Goal: Task Accomplishment & Management: Use online tool/utility

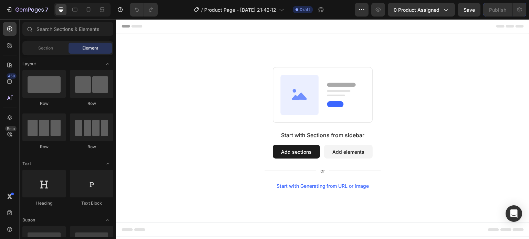
click at [377, 39] on div "Start with Sections from sidebar Add sections Add elements Start with Generatin…" at bounding box center [322, 127] width 413 height 189
click at [418, 10] on span "0 product assigned" at bounding box center [416, 9] width 46 height 7
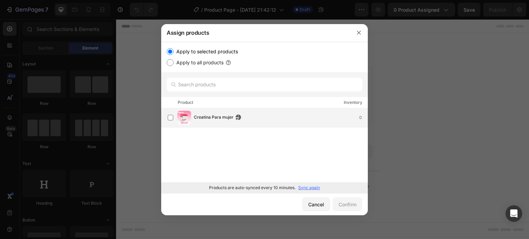
click at [290, 120] on div "Creatina Para mujer 0" at bounding box center [280, 118] width 173 height 8
click at [341, 202] on div "Confirm" at bounding box center [347, 204] width 18 height 7
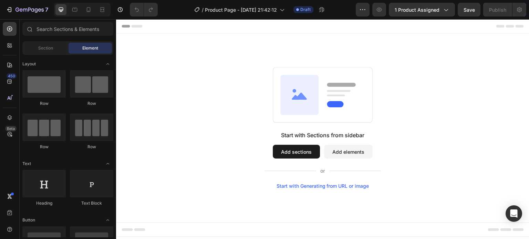
click at [459, 130] on div "Start with Sections from sidebar Add sections Add elements Start with Generatin…" at bounding box center [322, 128] width 363 height 122
click at [439, 156] on div "Start with Sections from sidebar Add sections Add elements Start with Generatin…" at bounding box center [322, 128] width 363 height 122
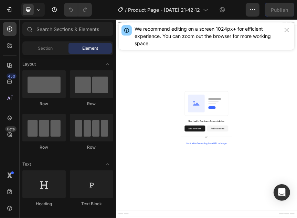
click at [284, 30] on icon "button" at bounding box center [287, 30] width 6 height 6
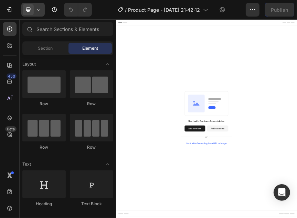
click at [39, 11] on icon at bounding box center [38, 9] width 7 height 7
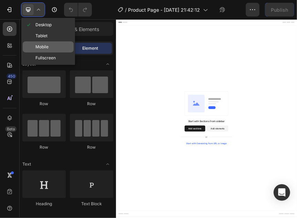
click at [45, 42] on div "Mobile" at bounding box center [48, 46] width 51 height 11
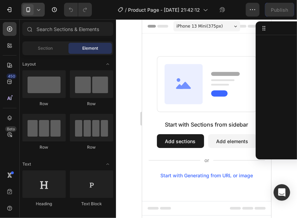
drag, startPoint x: 270, startPoint y: 40, endPoint x: 274, endPoint y: 94, distance: 54.2
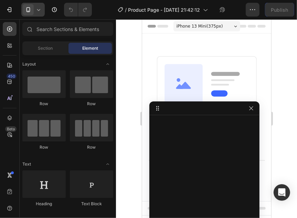
drag, startPoint x: 263, startPoint y: 32, endPoint x: 246, endPoint y: 122, distance: 91.0
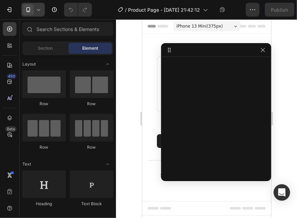
drag, startPoint x: 204, startPoint y: 110, endPoint x: 247, endPoint y: 51, distance: 73.3
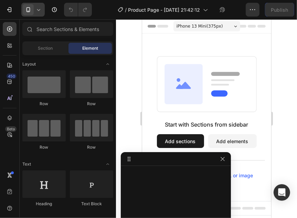
drag, startPoint x: 247, startPoint y: 51, endPoint x: 219, endPoint y: 199, distance: 151.0
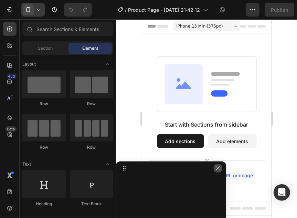
click at [218, 169] on icon "button" at bounding box center [218, 168] width 6 height 6
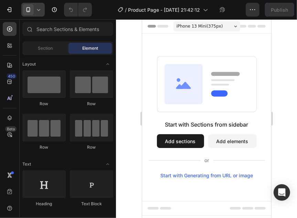
click at [93, 45] on div "Element" at bounding box center [89, 48] width 43 height 11
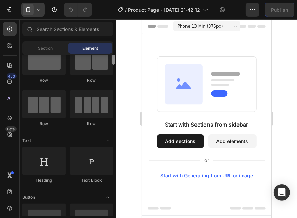
click at [115, 61] on div at bounding box center [114, 58] width 4 height 12
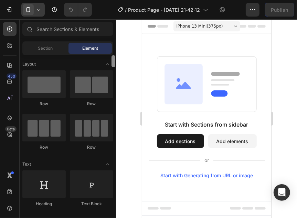
drag, startPoint x: 112, startPoint y: 62, endPoint x: 110, endPoint y: 55, distance: 6.5
click at [110, 55] on div "Layout Row Row Row Row Text Heading Text Block Button Button Button Media Image…" at bounding box center [68, 135] width 96 height 161
click at [293, 81] on div at bounding box center [206, 118] width 181 height 198
click at [281, 140] on div at bounding box center [206, 118] width 181 height 198
click at [291, 46] on div at bounding box center [206, 118] width 181 height 198
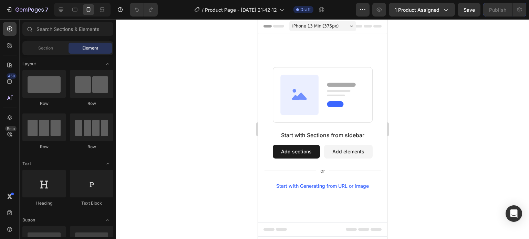
drag, startPoint x: 528, startPoint y: 126, endPoint x: 528, endPoint y: 93, distance: 33.0
click at [528, 93] on div at bounding box center [322, 129] width 413 height 220
click at [330, 101] on rect at bounding box center [335, 104] width 17 height 6
click at [303, 146] on button "Add sections" at bounding box center [296, 152] width 47 height 14
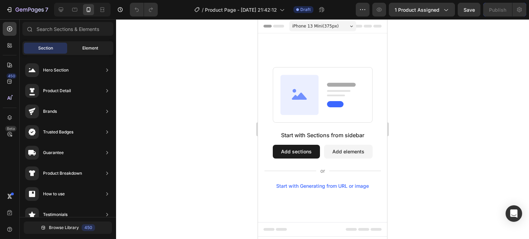
click at [77, 48] on div "Element" at bounding box center [89, 48] width 43 height 11
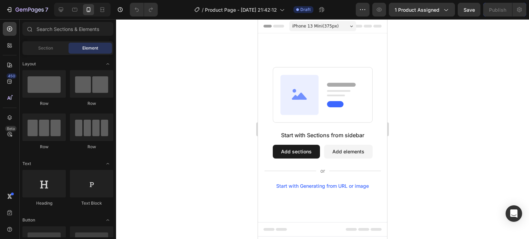
click at [334, 155] on button "Add elements" at bounding box center [348, 152] width 49 height 14
click at [358, 152] on button "Add elements" at bounding box center [348, 152] width 49 height 14
click at [419, 78] on div at bounding box center [322, 129] width 413 height 220
click at [332, 153] on button "Add elements" at bounding box center [348, 152] width 49 height 14
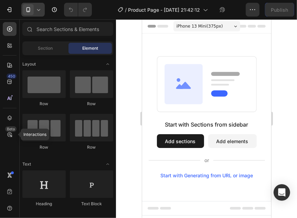
click at [82, 47] on span "Element" at bounding box center [90, 48] width 16 height 6
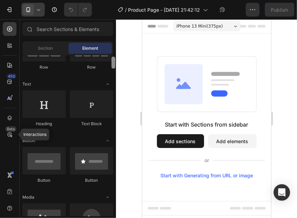
scroll to position [76, 0]
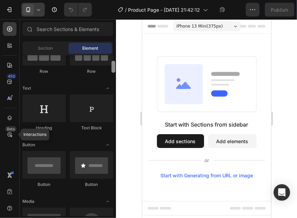
drag, startPoint x: 113, startPoint y: 65, endPoint x: 112, endPoint y: 71, distance: 6.0
click at [112, 71] on div at bounding box center [114, 67] width 4 height 12
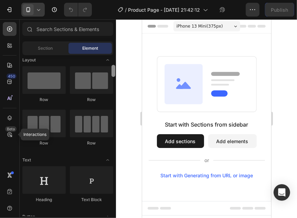
scroll to position [0, 0]
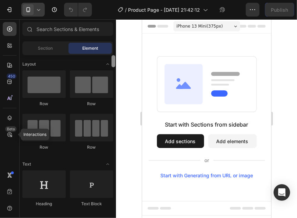
drag, startPoint x: 114, startPoint y: 65, endPoint x: 114, endPoint y: 56, distance: 9.6
click at [114, 56] on div at bounding box center [114, 61] width 4 height 12
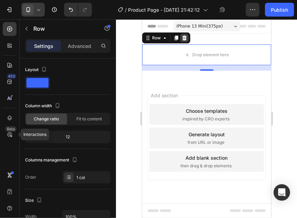
click at [183, 36] on icon at bounding box center [184, 37] width 4 height 5
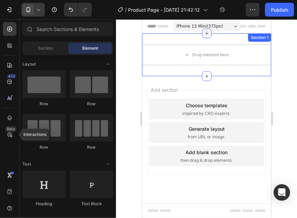
click at [205, 34] on icon at bounding box center [207, 33] width 6 height 6
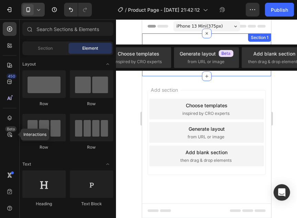
click at [231, 74] on div "Drop element here Section 1" at bounding box center [206, 54] width 129 height 43
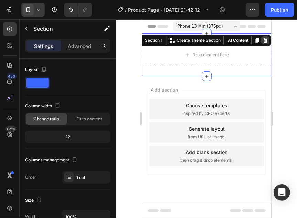
click at [265, 41] on icon at bounding box center [265, 40] width 4 height 5
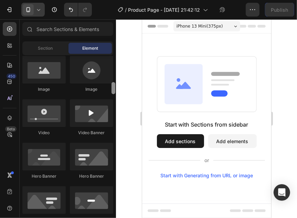
scroll to position [218, 0]
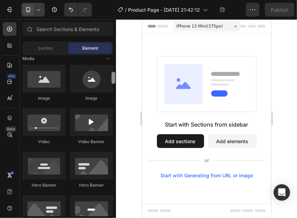
drag, startPoint x: 115, startPoint y: 60, endPoint x: 116, endPoint y: 77, distance: 16.9
click at [116, 77] on div at bounding box center [113, 135] width 5 height 161
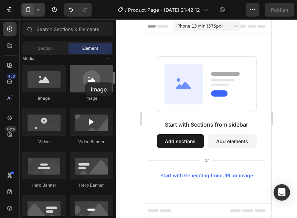
click at [85, 82] on div at bounding box center [91, 79] width 43 height 28
click at [96, 76] on div at bounding box center [91, 79] width 43 height 28
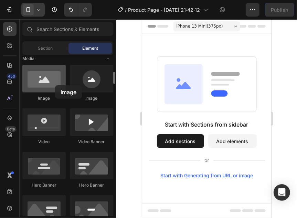
click at [55, 85] on div at bounding box center [43, 79] width 43 height 28
click at [58, 85] on div at bounding box center [43, 79] width 43 height 28
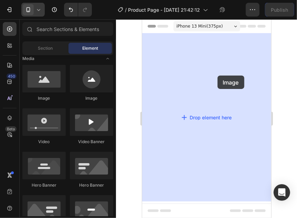
drag, startPoint x: 185, startPoint y: 98, endPoint x: 270, endPoint y: 101, distance: 85.7
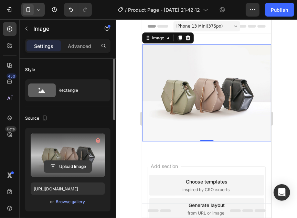
click at [77, 165] on input "file" at bounding box center [67, 166] width 47 height 12
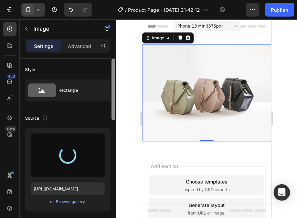
type input "[URL][DOMAIN_NAME]"
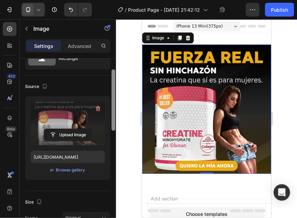
drag, startPoint x: 113, startPoint y: 114, endPoint x: 114, endPoint y: 125, distance: 10.7
click at [114, 125] on div at bounding box center [114, 99] width 4 height 61
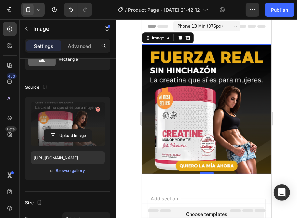
click at [207, 171] on div at bounding box center [207, 172] width 14 height 2
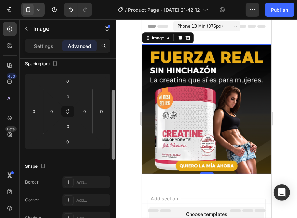
drag, startPoint x: 113, startPoint y: 129, endPoint x: 112, endPoint y: 156, distance: 26.8
click at [112, 156] on div at bounding box center [114, 125] width 4 height 70
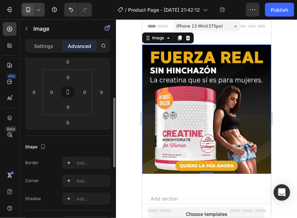
click at [123, 146] on div at bounding box center [206, 118] width 181 height 198
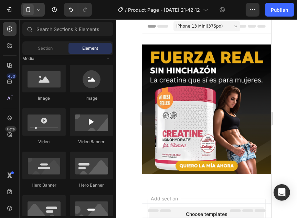
click at [123, 146] on div at bounding box center [206, 118] width 181 height 198
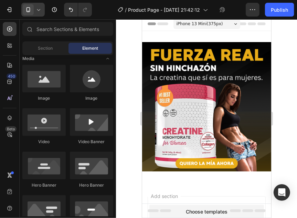
scroll to position [59, 0]
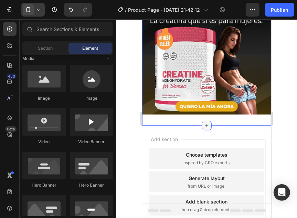
click at [204, 122] on icon at bounding box center [207, 125] width 6 height 6
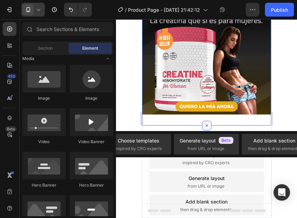
click at [202, 121] on icon at bounding box center [206, 125] width 8 height 8
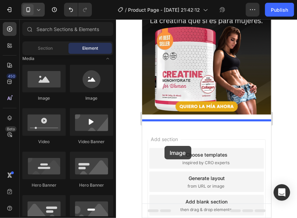
drag, startPoint x: 183, startPoint y: 104, endPoint x: 166, endPoint y: 146, distance: 45.2
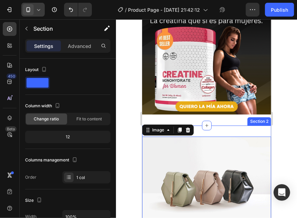
click at [251, 125] on div "Image 0 Section 2" at bounding box center [206, 184] width 129 height 119
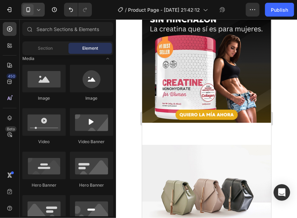
scroll to position [50, 0]
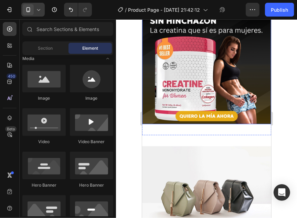
click at [225, 98] on img at bounding box center [206, 58] width 129 height 129
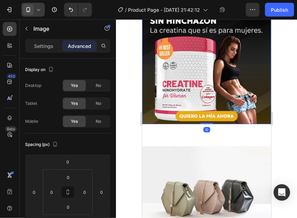
drag, startPoint x: 203, startPoint y: 116, endPoint x: 197, endPoint y: 116, distance: 6.2
click at [197, 116] on div "Image 0" at bounding box center [206, 58] width 129 height 129
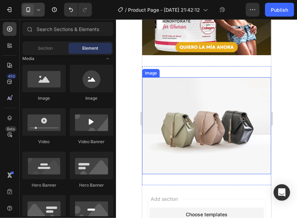
scroll to position [120, 0]
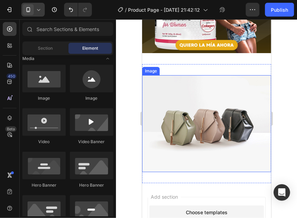
click at [202, 111] on img at bounding box center [206, 123] width 129 height 97
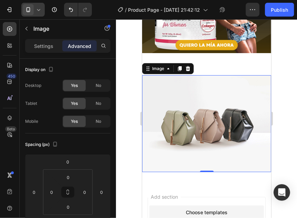
click at [164, 101] on img at bounding box center [206, 123] width 129 height 97
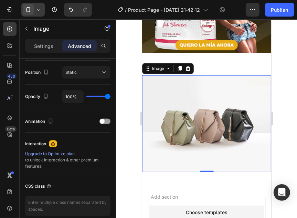
scroll to position [0, 0]
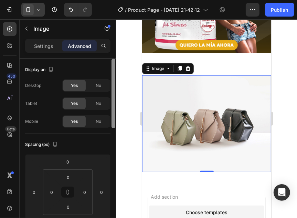
drag, startPoint x: 113, startPoint y: 77, endPoint x: 116, endPoint y: 54, distance: 24.0
click at [116, 0] on div "7 Version history / Product Page - [DATE] 21:42:12 Draft Preview 1 product assi…" at bounding box center [148, 0] width 297 height 0
click at [45, 44] on p "Settings" at bounding box center [43, 45] width 19 height 7
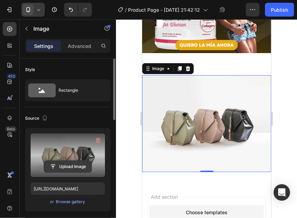
click at [77, 166] on input "file" at bounding box center [67, 166] width 47 height 12
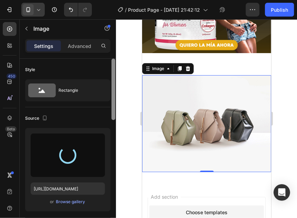
type input "[URL][DOMAIN_NAME]"
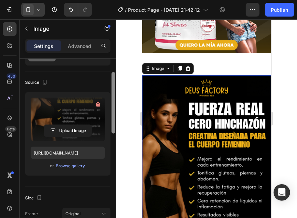
scroll to position [37, 0]
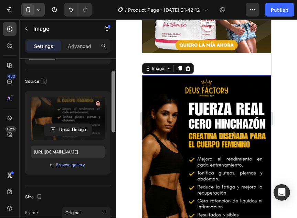
drag, startPoint x: 113, startPoint y: 113, endPoint x: 114, endPoint y: 125, distance: 12.8
click at [114, 125] on div at bounding box center [114, 101] width 4 height 61
click at [91, 119] on label at bounding box center [68, 117] width 74 height 43
click at [91, 124] on input "file" at bounding box center [67, 130] width 47 height 12
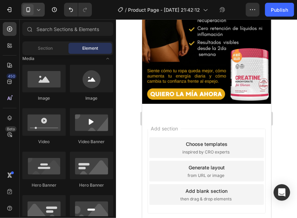
scroll to position [288, 0]
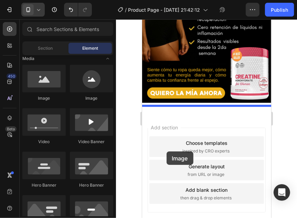
drag, startPoint x: 159, startPoint y: 147, endPoint x: 229, endPoint y: 107, distance: 79.8
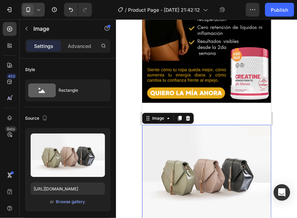
click at [175, 131] on img at bounding box center [206, 172] width 129 height 97
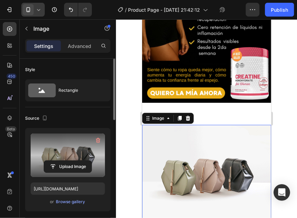
click at [71, 158] on label at bounding box center [68, 154] width 74 height 43
click at [71, 160] on input "file" at bounding box center [67, 166] width 47 height 12
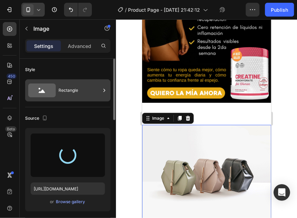
type input "[URL][DOMAIN_NAME]"
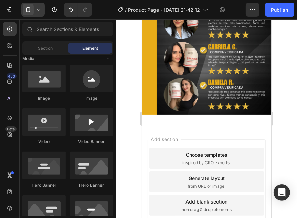
scroll to position [428, 0]
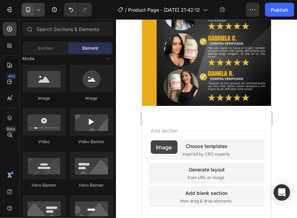
drag, startPoint x: 179, startPoint y: 93, endPoint x: 175, endPoint y: 141, distance: 48.0
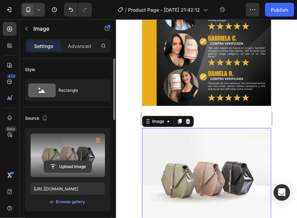
click at [77, 169] on input "file" at bounding box center [67, 166] width 47 height 12
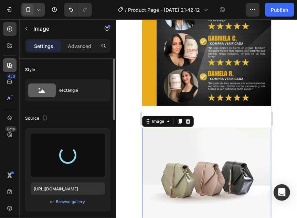
type input "[URL][DOMAIN_NAME]"
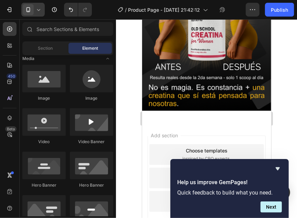
scroll to position [649, 0]
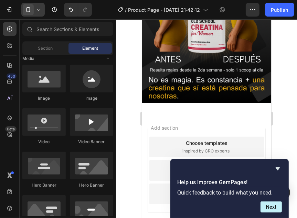
click at [160, 114] on div "Add section Choose templates inspired by CRO experts Generate layout from URL o…" at bounding box center [206, 179] width 129 height 131
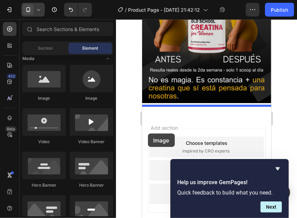
drag, startPoint x: 194, startPoint y: 107, endPoint x: 152, endPoint y: 134, distance: 49.6
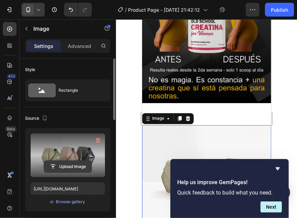
click at [70, 161] on input "file" at bounding box center [67, 166] width 47 height 12
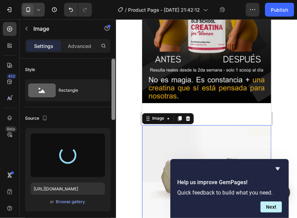
type input "[URL][DOMAIN_NAME]"
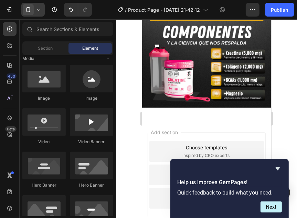
scroll to position [933, 0]
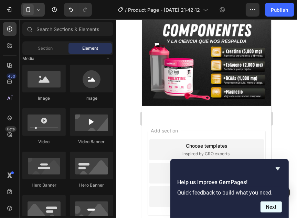
click at [270, 207] on button "Next" at bounding box center [271, 206] width 21 height 11
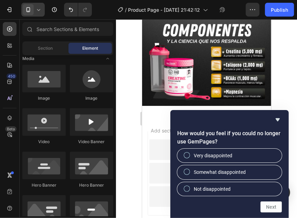
click at [281, 115] on div "How would you feel if you could no longer use GemPages? Very disappointed Somew…" at bounding box center [229, 164] width 118 height 108
click at [278, 119] on icon "Hide survey" at bounding box center [278, 119] width 4 height 3
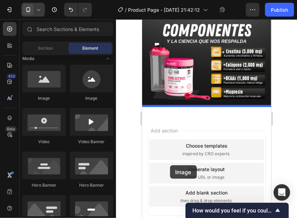
drag, startPoint x: 184, startPoint y: 101, endPoint x: 186, endPoint y: 170, distance: 69.2
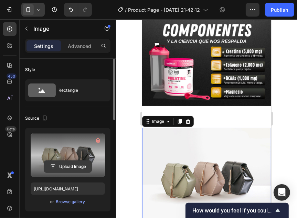
click at [78, 161] on input "file" at bounding box center [67, 166] width 47 height 12
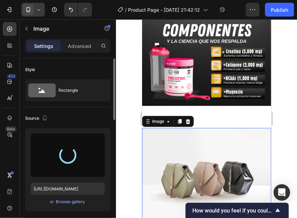
type input "[URL][DOMAIN_NAME]"
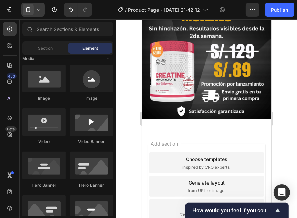
scroll to position [1079, 0]
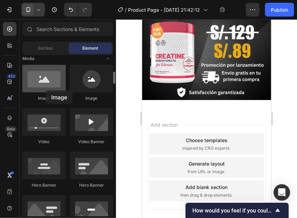
click at [46, 90] on div at bounding box center [43, 79] width 43 height 28
click at [43, 91] on div at bounding box center [43, 79] width 43 height 28
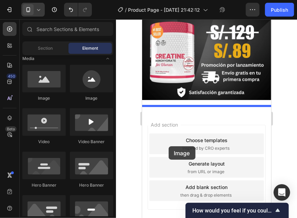
drag, startPoint x: 181, startPoint y: 103, endPoint x: 168, endPoint y: 148, distance: 47.2
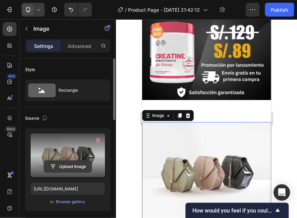
click at [70, 165] on input "file" at bounding box center [67, 166] width 47 height 12
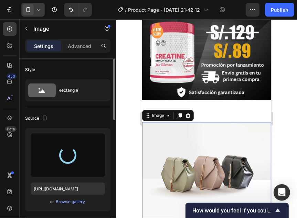
type input "[URL][DOMAIN_NAME]"
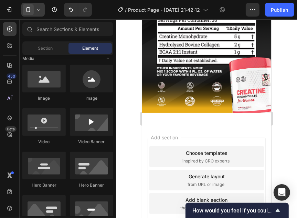
scroll to position [1224, 0]
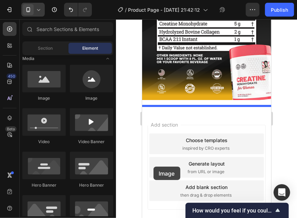
drag, startPoint x: 193, startPoint y: 110, endPoint x: 163, endPoint y: 175, distance: 71.0
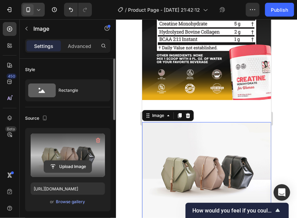
click at [66, 164] on input "file" at bounding box center [67, 166] width 47 height 12
click at [72, 162] on input "file" at bounding box center [67, 166] width 47 height 12
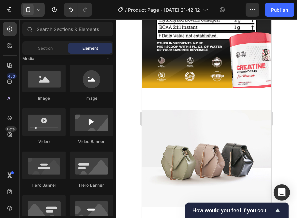
scroll to position [1216, 0]
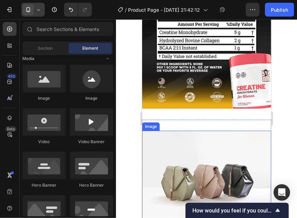
click at [210, 168] on img at bounding box center [206, 178] width 129 height 97
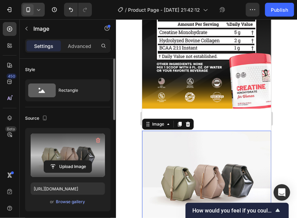
click at [83, 159] on label at bounding box center [68, 154] width 74 height 43
click at [83, 160] on input "file" at bounding box center [67, 166] width 47 height 12
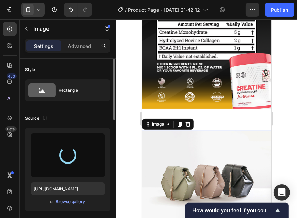
type input "[URL][DOMAIN_NAME]"
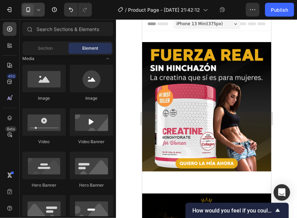
scroll to position [0, 0]
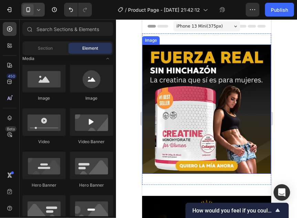
drag, startPoint x: 268, startPoint y: 130, endPoint x: 193, endPoint y: 108, distance: 78.6
click at [193, 108] on img at bounding box center [206, 108] width 129 height 129
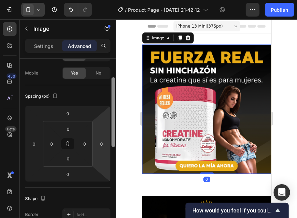
drag, startPoint x: 114, startPoint y: 103, endPoint x: 110, endPoint y: 125, distance: 22.7
click at [110, 125] on div "Display on Desktop Yes No Tablet Yes No Mobile Yes No Spacing (px) 0 0 0 0 0 0 …" at bounding box center [68, 148] width 96 height 179
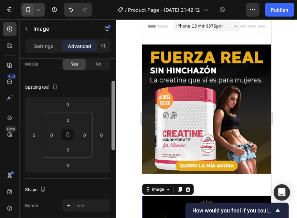
drag, startPoint x: 114, startPoint y: 117, endPoint x: 115, endPoint y: 125, distance: 7.6
click at [115, 125] on div at bounding box center [114, 116] width 4 height 70
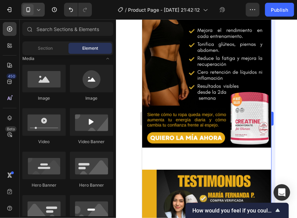
scroll to position [256, 0]
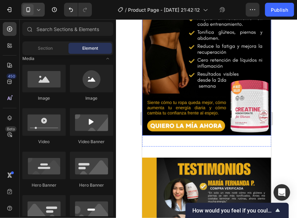
click at [195, 70] on img at bounding box center [206, 34] width 129 height 201
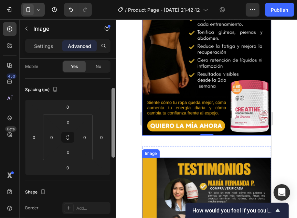
drag, startPoint x: 114, startPoint y: 117, endPoint x: 115, endPoint y: 142, distance: 24.8
click at [115, 142] on div at bounding box center [114, 123] width 4 height 70
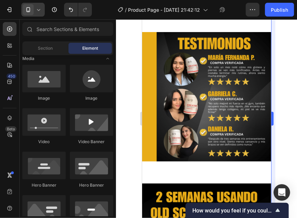
scroll to position [392, 0]
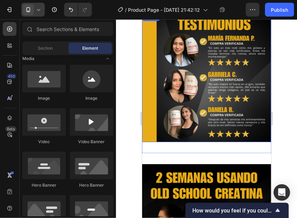
click at [216, 75] on img at bounding box center [206, 76] width 129 height 129
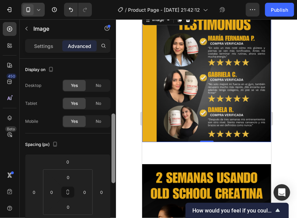
drag, startPoint x: 112, startPoint y: 104, endPoint x: 112, endPoint y: 125, distance: 21.0
click at [112, 125] on div at bounding box center [114, 148] width 4 height 70
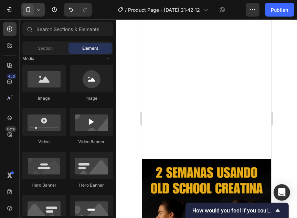
scroll to position [559, 0]
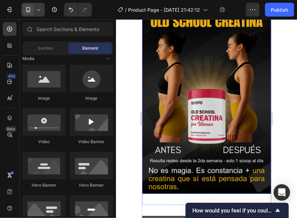
click at [210, 87] on img at bounding box center [206, 92] width 129 height 201
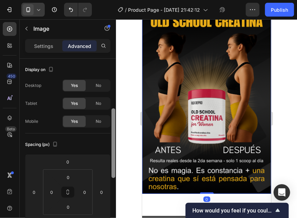
scroll to position [36, 0]
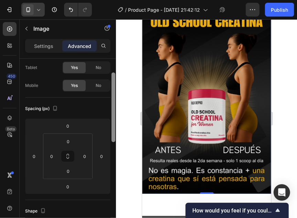
drag, startPoint x: 112, startPoint y: 120, endPoint x: 113, endPoint y: 135, distance: 14.1
click at [113, 135] on div at bounding box center [114, 107] width 4 height 70
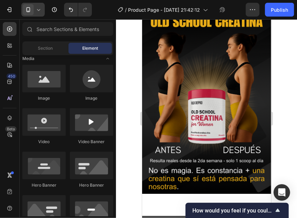
scroll to position [734, 0]
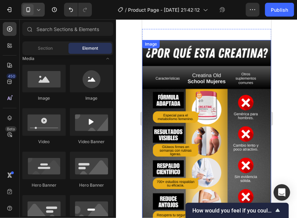
click at [214, 118] on img at bounding box center [206, 176] width 129 height 273
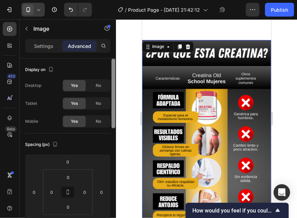
drag, startPoint x: 114, startPoint y: 105, endPoint x: 113, endPoint y: 123, distance: 17.9
click at [113, 123] on div at bounding box center [114, 94] width 4 height 70
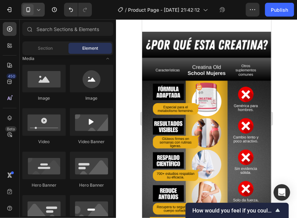
scroll to position [978, 0]
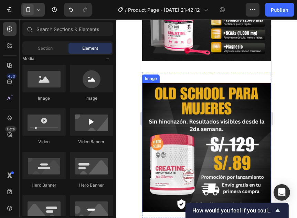
click at [211, 103] on img at bounding box center [206, 146] width 129 height 129
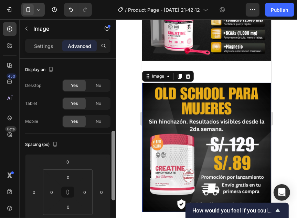
scroll to position [55, 0]
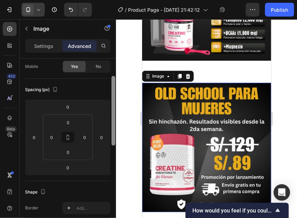
drag, startPoint x: 113, startPoint y: 118, endPoint x: 114, endPoint y: 139, distance: 21.4
click at [114, 139] on div at bounding box center [114, 111] width 4 height 70
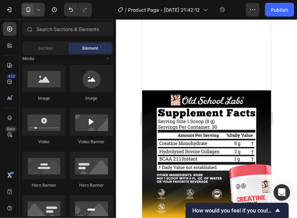
scroll to position [1195, 0]
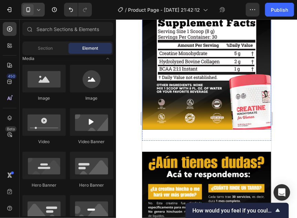
click at [206, 86] on img at bounding box center [206, 64] width 129 height 129
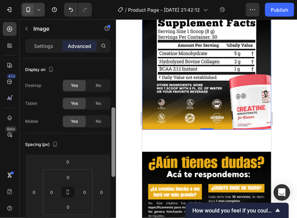
drag, startPoint x: 112, startPoint y: 117, endPoint x: 115, endPoint y: 130, distance: 14.0
click at [115, 130] on div at bounding box center [114, 142] width 4 height 70
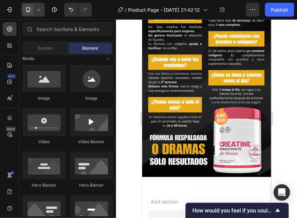
scroll to position [1373, 0]
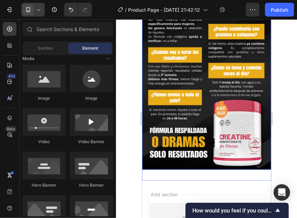
click at [190, 125] on img at bounding box center [206, 68] width 129 height 201
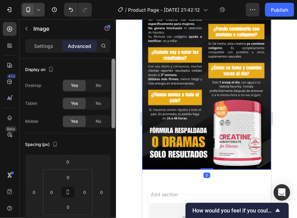
drag, startPoint x: 114, startPoint y: 118, endPoint x: 114, endPoint y: 140, distance: 22.4
click at [114, 128] on div at bounding box center [114, 94] width 4 height 70
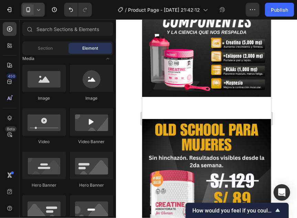
scroll to position [924, 0]
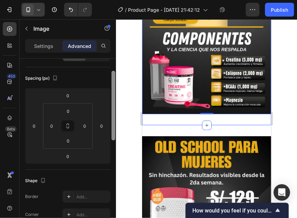
drag, startPoint x: 113, startPoint y: 106, endPoint x: 113, endPoint y: 132, distance: 26.5
click at [113, 132] on div at bounding box center [114, 106] width 4 height 70
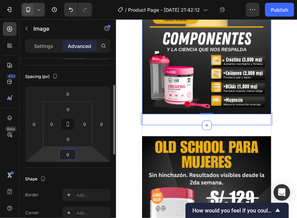
click at [68, 153] on input "0" at bounding box center [68, 154] width 14 height 10
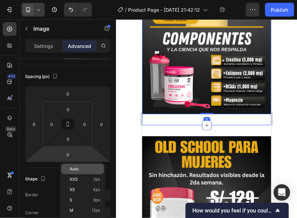
click at [76, 165] on div "Auto" at bounding box center [82, 168] width 43 height 10
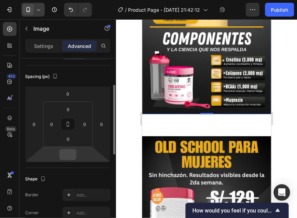
click at [75, 153] on div at bounding box center [67, 154] width 17 height 11
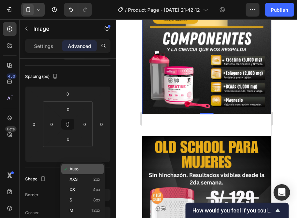
click at [72, 168] on span "Auto" at bounding box center [74, 168] width 9 height 5
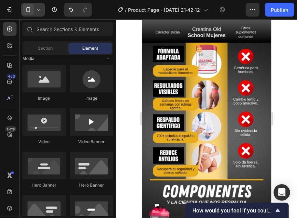
scroll to position [607, 0]
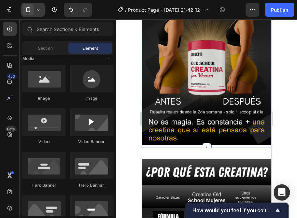
click at [196, 137] on div "Image Section 4" at bounding box center [206, 40] width 129 height 215
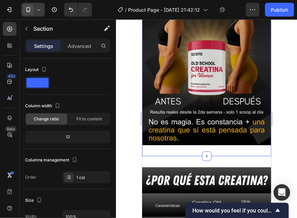
scroll to position [179, 0]
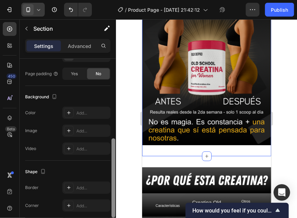
drag, startPoint x: 110, startPoint y: 126, endPoint x: 112, endPoint y: 135, distance: 8.4
click at [112, 135] on div at bounding box center [113, 148] width 5 height 179
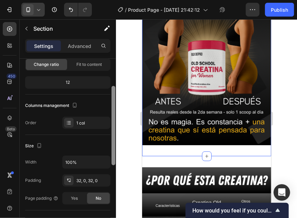
scroll to position [0, 0]
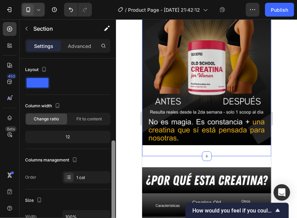
drag, startPoint x: 113, startPoint y: 143, endPoint x: 118, endPoint y: 38, distance: 105.5
click at [118, 0] on div "7 Version history / Product Page - [DATE] 21:42:12 Draft Preview 1 product assi…" at bounding box center [148, 0] width 297 height 0
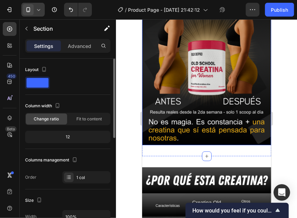
click at [176, 81] on img at bounding box center [206, 44] width 129 height 201
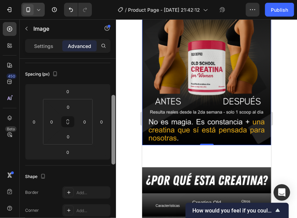
drag, startPoint x: 114, startPoint y: 110, endPoint x: 116, endPoint y: 140, distance: 30.0
click at [116, 140] on div at bounding box center [113, 154] width 5 height 179
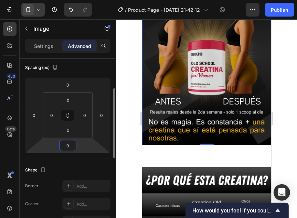
click at [71, 147] on input "0" at bounding box center [68, 145] width 14 height 10
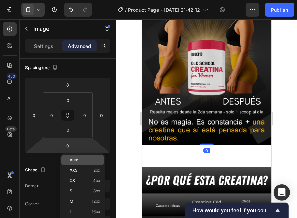
click at [78, 159] on span "Auto" at bounding box center [74, 159] width 9 height 5
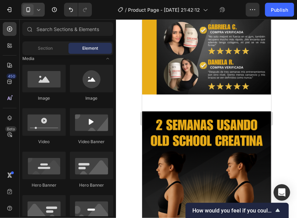
scroll to position [423, 0]
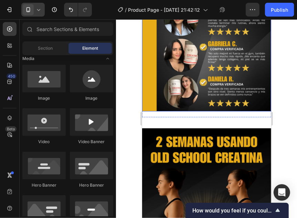
click at [225, 86] on img at bounding box center [206, 46] width 129 height 129
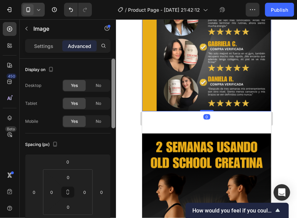
drag, startPoint x: 114, startPoint y: 123, endPoint x: 116, endPoint y: 138, distance: 14.6
click at [116, 0] on div "7 Version history / Product Page - [DATE] 21:42:12 Draft Preview 1 product assi…" at bounding box center [148, 0] width 297 height 0
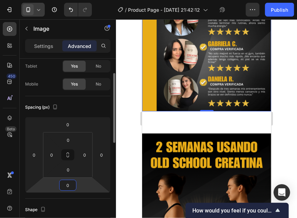
click at [66, 187] on input "0" at bounding box center [68, 185] width 14 height 10
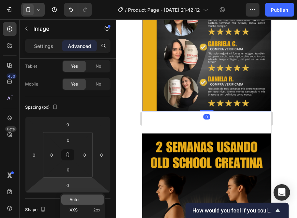
click at [74, 195] on div "Auto" at bounding box center [82, 199] width 43 height 10
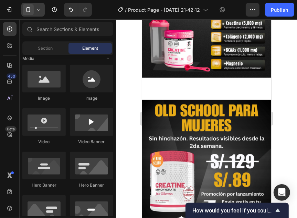
scroll to position [1017, 0]
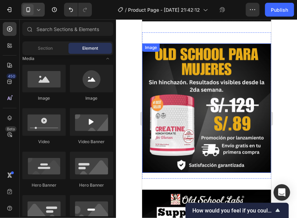
click at [218, 111] on img at bounding box center [206, 107] width 129 height 129
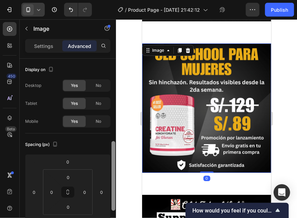
drag, startPoint x: 114, startPoint y: 114, endPoint x: 115, endPoint y: 141, distance: 26.6
click at [115, 141] on div at bounding box center [113, 207] width 5 height 179
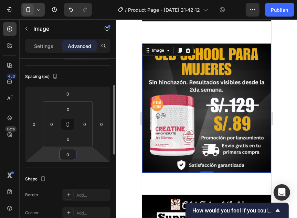
click at [72, 152] on input "0" at bounding box center [68, 154] width 14 height 10
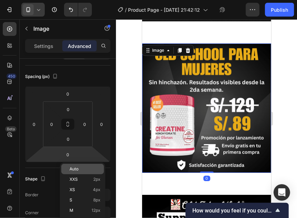
click at [86, 169] on p "Auto" at bounding box center [85, 168] width 31 height 5
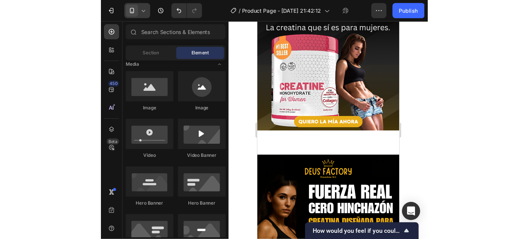
scroll to position [0, 0]
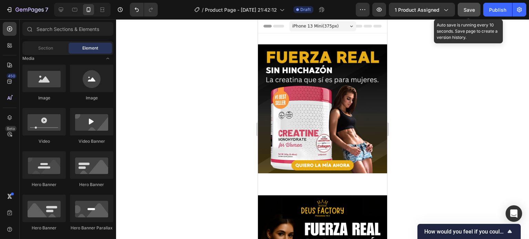
click at [467, 9] on span "Save" at bounding box center [468, 10] width 11 height 6
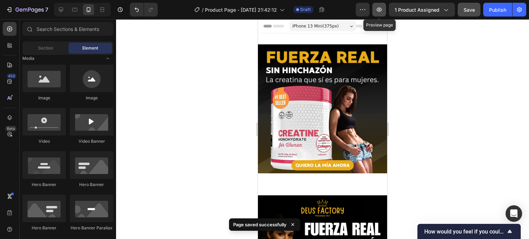
click at [377, 14] on button "button" at bounding box center [379, 10] width 14 height 14
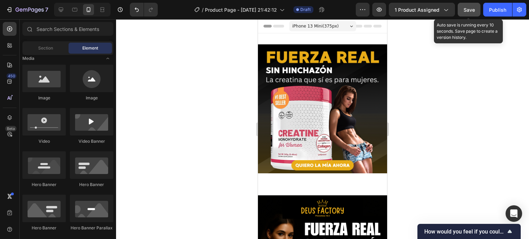
click at [469, 9] on span "Save" at bounding box center [468, 10] width 11 height 6
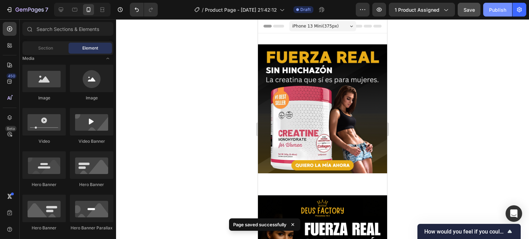
click at [498, 9] on div "Publish" at bounding box center [497, 9] width 17 height 7
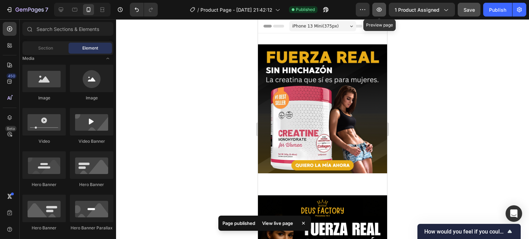
click at [381, 15] on button "button" at bounding box center [379, 10] width 14 height 14
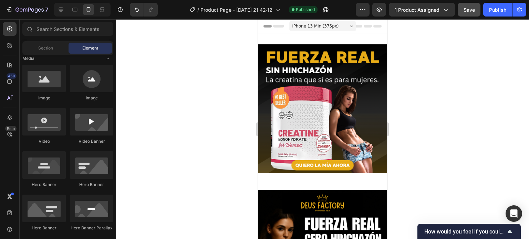
drag, startPoint x: 384, startPoint y: 33, endPoint x: 643, endPoint y: 22, distance: 259.7
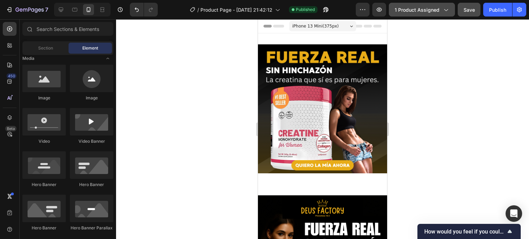
click at [438, 12] on span "1 product assigned" at bounding box center [416, 9] width 45 height 7
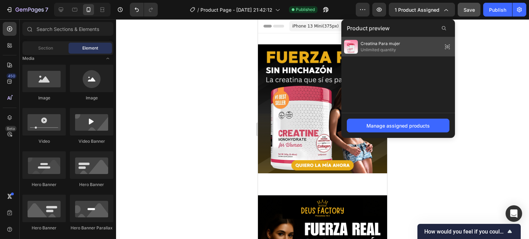
click at [413, 40] on div "Creatina Para mujer Unlimited quantity" at bounding box center [398, 46] width 114 height 19
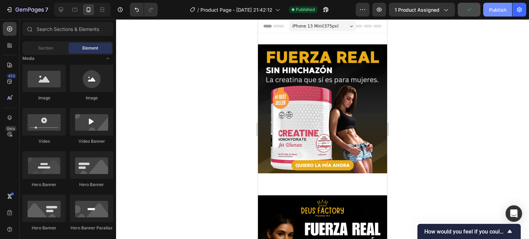
click at [494, 9] on div "Publish" at bounding box center [497, 9] width 17 height 7
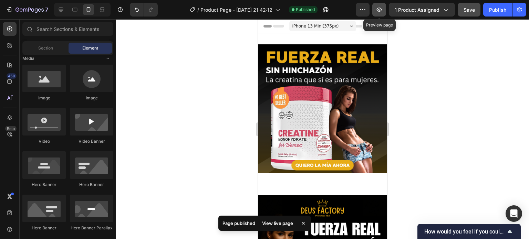
click at [379, 10] on icon "button" at bounding box center [378, 9] width 7 height 7
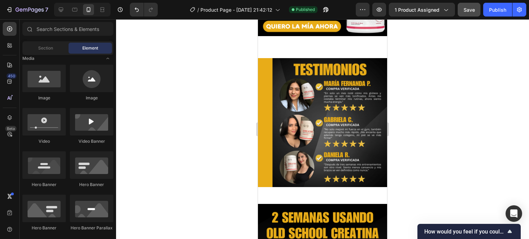
scroll to position [368, 0]
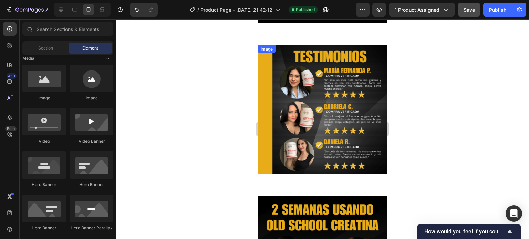
click at [335, 85] on img at bounding box center [322, 109] width 129 height 129
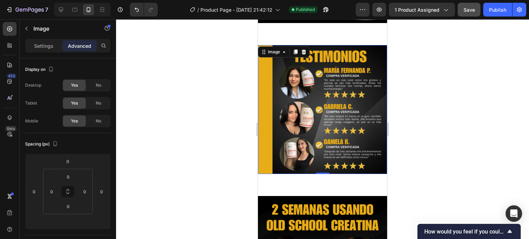
click at [289, 87] on img at bounding box center [322, 109] width 129 height 129
click at [206, 94] on div at bounding box center [322, 129] width 413 height 220
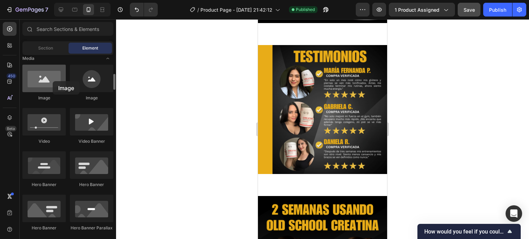
click at [53, 81] on div at bounding box center [43, 79] width 43 height 28
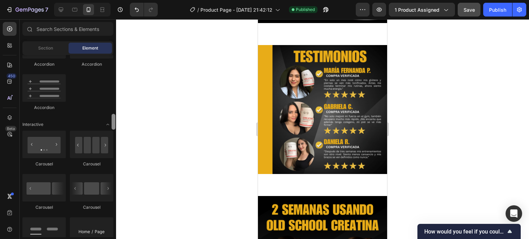
scroll to position [639, 0]
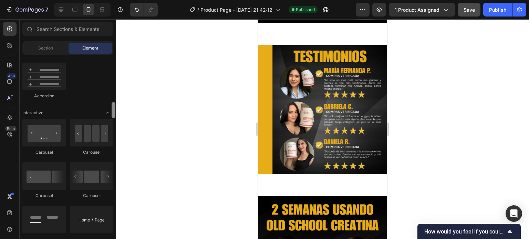
drag, startPoint x: 114, startPoint y: 86, endPoint x: 114, endPoint y: 123, distance: 36.8
click at [114, 118] on div at bounding box center [114, 110] width 4 height 16
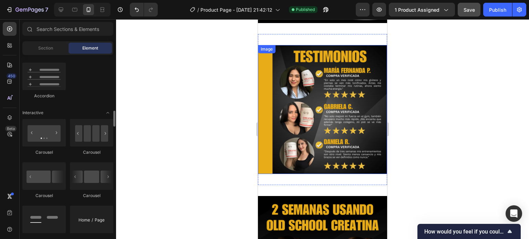
click at [294, 106] on img at bounding box center [322, 109] width 129 height 129
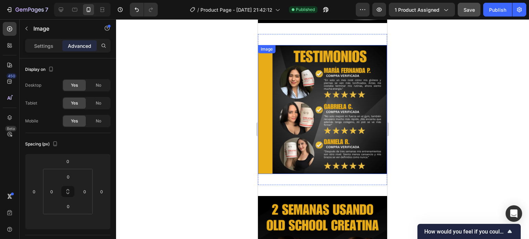
click at [294, 106] on img at bounding box center [322, 109] width 129 height 129
click at [271, 49] on div "Image" at bounding box center [273, 52] width 15 height 6
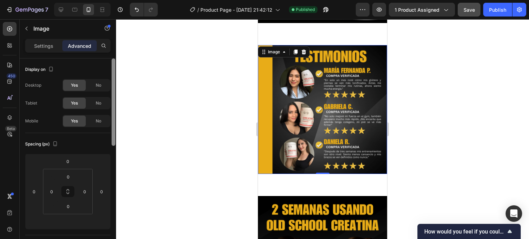
scroll to position [200, 0]
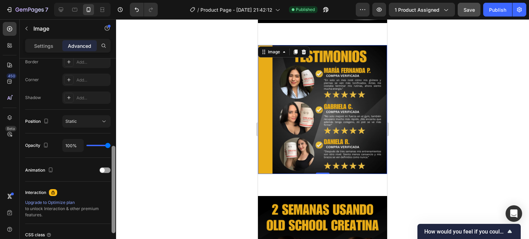
drag, startPoint x: 116, startPoint y: 129, endPoint x: 113, endPoint y: 142, distance: 13.3
click at [113, 142] on div at bounding box center [113, 159] width 5 height 200
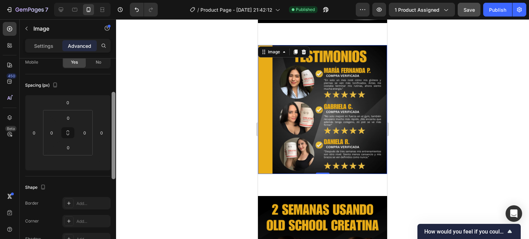
scroll to position [64, 0]
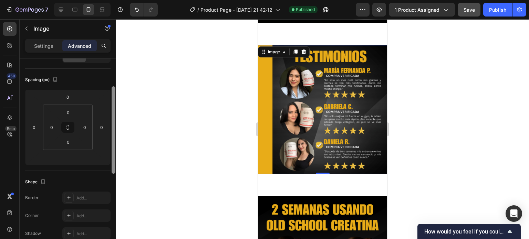
drag, startPoint x: 113, startPoint y: 151, endPoint x: 112, endPoint y: 92, distance: 59.6
click at [112, 92] on div at bounding box center [114, 129] width 4 height 87
click at [75, 153] on div at bounding box center [67, 157] width 17 height 11
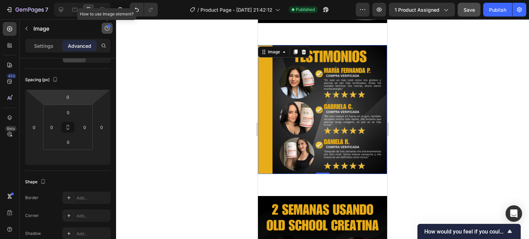
click at [103, 29] on button "button" at bounding box center [107, 28] width 11 height 11
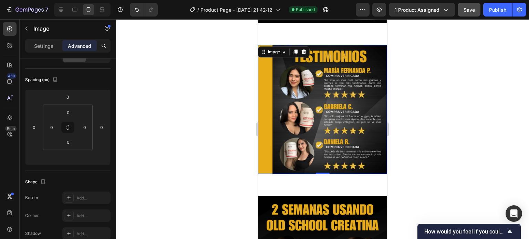
click at [152, 64] on div at bounding box center [322, 129] width 413 height 220
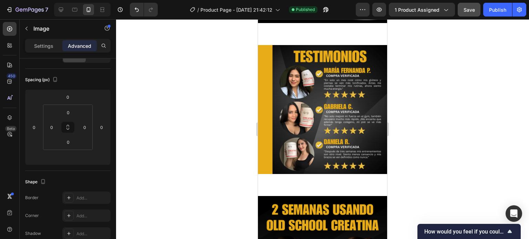
click at [152, 64] on div at bounding box center [322, 129] width 413 height 220
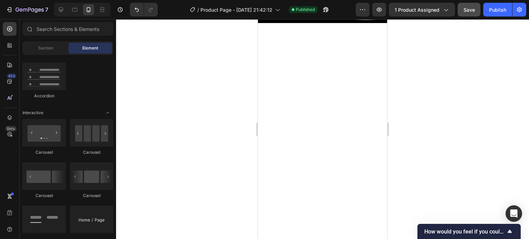
scroll to position [0, 0]
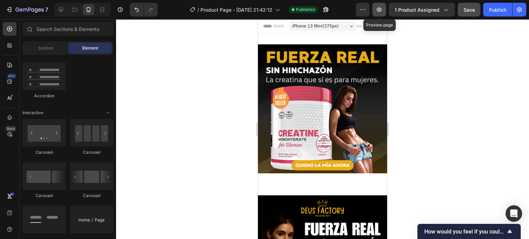
click at [384, 12] on button "button" at bounding box center [379, 10] width 14 height 14
click at [380, 7] on icon "button" at bounding box center [378, 9] width 7 height 7
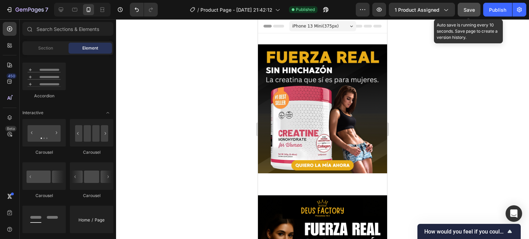
click at [473, 12] on span "Save" at bounding box center [468, 10] width 11 height 6
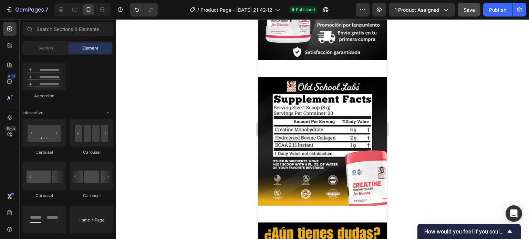
scroll to position [1099, 0]
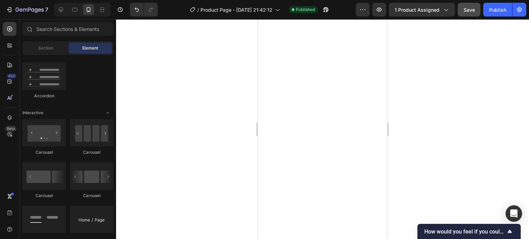
drag, startPoint x: 385, startPoint y: 167, endPoint x: 645, endPoint y: 40, distance: 288.3
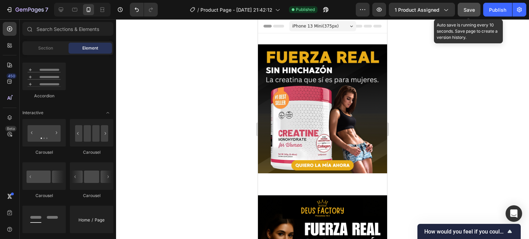
click at [475, 4] on button "Save" at bounding box center [468, 10] width 23 height 14
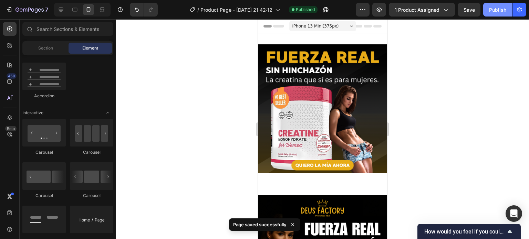
click at [501, 10] on div "Publish" at bounding box center [497, 9] width 17 height 7
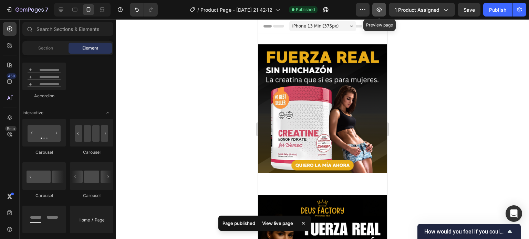
click at [380, 12] on icon "button" at bounding box center [378, 9] width 7 height 7
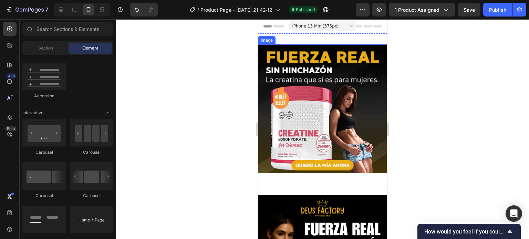
click at [312, 79] on img at bounding box center [322, 108] width 129 height 129
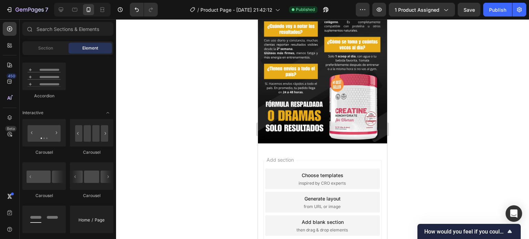
scroll to position [1418, 0]
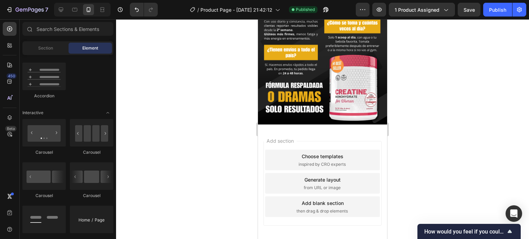
click at [415, 126] on div at bounding box center [322, 129] width 413 height 220
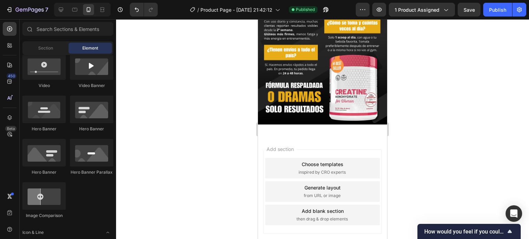
click at [113, 93] on div at bounding box center [114, 87] width 4 height 16
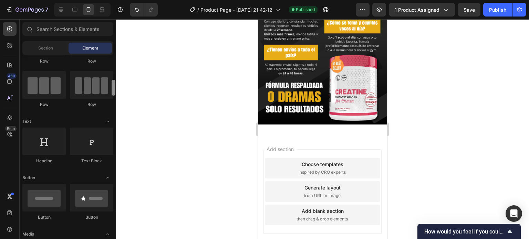
scroll to position [0, 0]
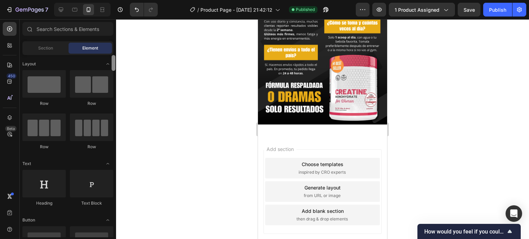
drag, startPoint x: 113, startPoint y: 93, endPoint x: 121, endPoint y: 59, distance: 35.0
click at [121, 0] on div "7 Version history / Product Page - [DATE] 21:42:12 Published Preview 1 product …" at bounding box center [264, 0] width 529 height 0
click at [155, 72] on div at bounding box center [322, 129] width 413 height 220
drag, startPoint x: 384, startPoint y: 223, endPoint x: 650, endPoint y: 56, distance: 314.0
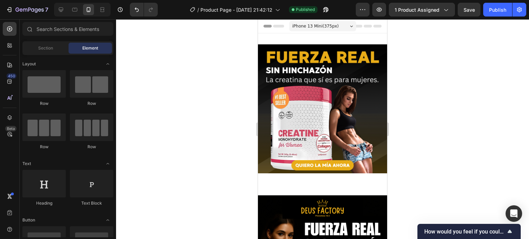
click at [396, 77] on div at bounding box center [322, 129] width 413 height 220
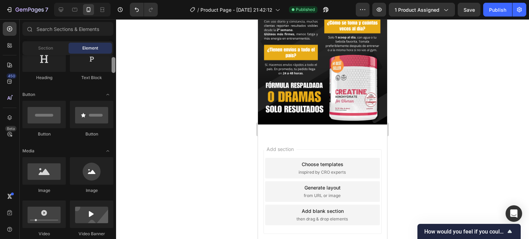
scroll to position [134, 0]
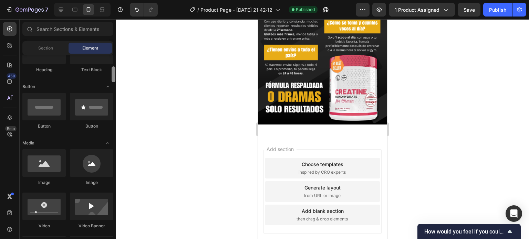
drag, startPoint x: 114, startPoint y: 68, endPoint x: 114, endPoint y: 79, distance: 11.7
click at [114, 79] on div at bounding box center [114, 74] width 4 height 16
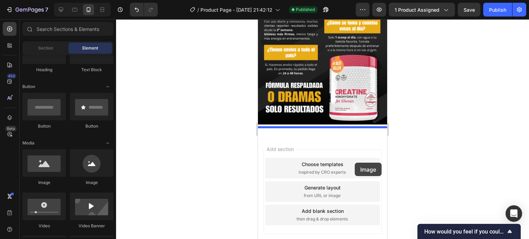
drag, startPoint x: 299, startPoint y: 179, endPoint x: 270, endPoint y: 181, distance: 29.3
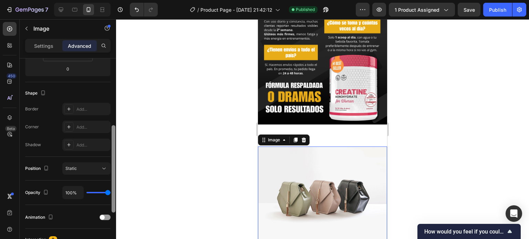
drag, startPoint x: 113, startPoint y: 88, endPoint x: 113, endPoint y: 154, distance: 66.4
click at [113, 154] on div at bounding box center [114, 168] width 4 height 87
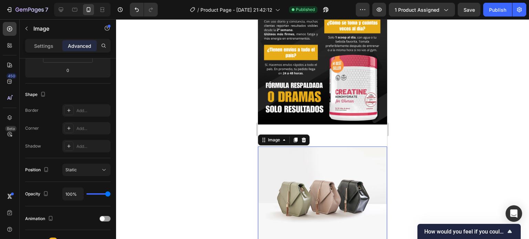
scroll to position [258, 0]
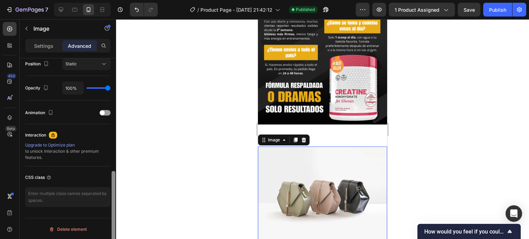
drag, startPoint x: 113, startPoint y: 141, endPoint x: 110, endPoint y: 194, distance: 53.0
click at [111, 194] on div at bounding box center [113, 159] width 5 height 200
drag, startPoint x: 110, startPoint y: 194, endPoint x: 111, endPoint y: 135, distance: 59.2
click at [111, 135] on div at bounding box center [113, 159] width 5 height 200
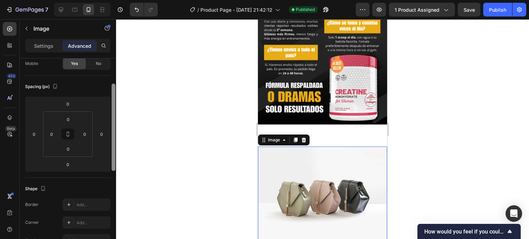
click at [114, 141] on div at bounding box center [113, 159] width 5 height 200
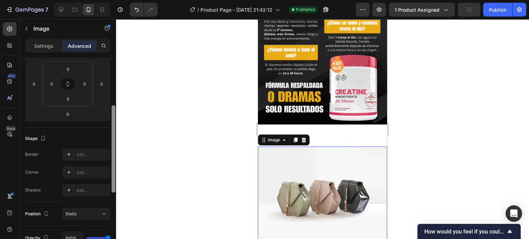
scroll to position [0, 0]
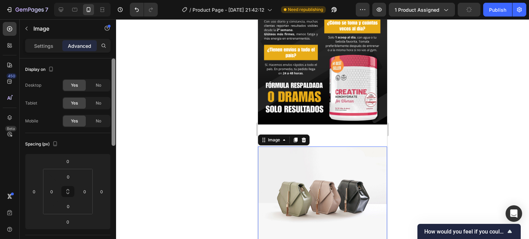
drag, startPoint x: 114, startPoint y: 141, endPoint x: 114, endPoint y: 92, distance: 49.6
click at [114, 92] on div at bounding box center [114, 102] width 4 height 87
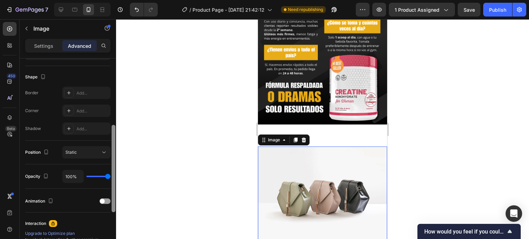
drag, startPoint x: 112, startPoint y: 73, endPoint x: 112, endPoint y: 147, distance: 74.3
click at [112, 147] on div at bounding box center [114, 168] width 4 height 87
click at [301, 191] on img at bounding box center [322, 195] width 129 height 97
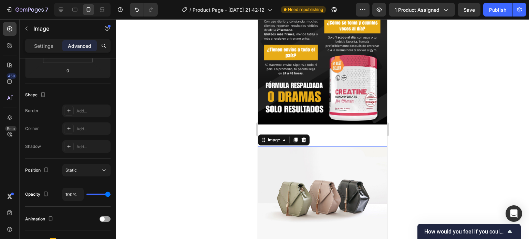
scroll to position [258, 0]
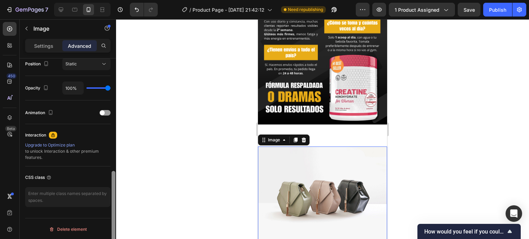
drag, startPoint x: 114, startPoint y: 148, endPoint x: 118, endPoint y: 222, distance: 74.1
click at [118, 0] on div "7 Version history / Product Page - [DATE] 21:42:12 Need republishing Preview 1 …" at bounding box center [264, 0] width 529 height 0
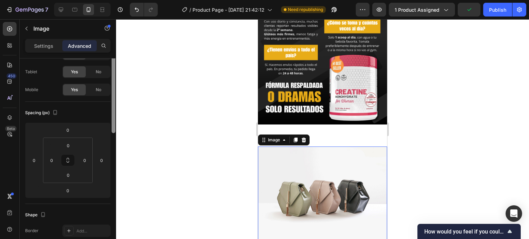
scroll to position [0, 0]
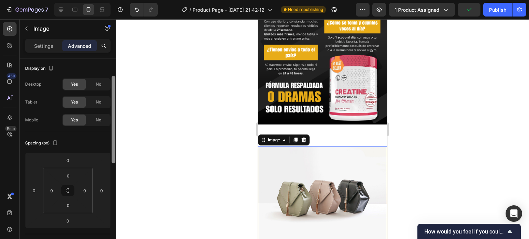
drag, startPoint x: 115, startPoint y: 177, endPoint x: 107, endPoint y: 61, distance: 116.2
click at [107, 61] on div "Display on Desktop Yes No Tablet Yes No Mobile Yes No Spacing (px) 0 0 0 0 0 0 …" at bounding box center [68, 159] width 96 height 200
click at [45, 47] on p "Settings" at bounding box center [43, 45] width 19 height 7
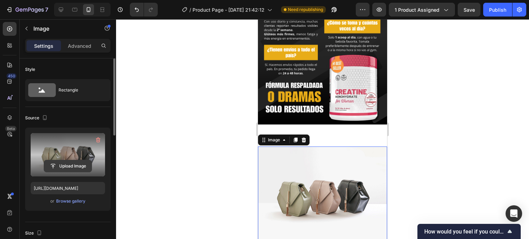
click at [72, 168] on input "file" at bounding box center [67, 166] width 47 height 12
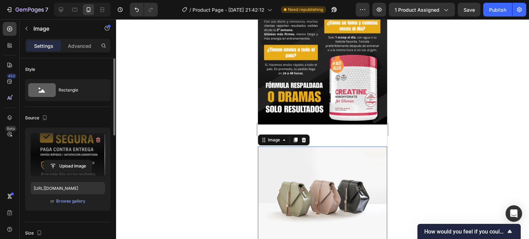
type input "[URL][DOMAIN_NAME]"
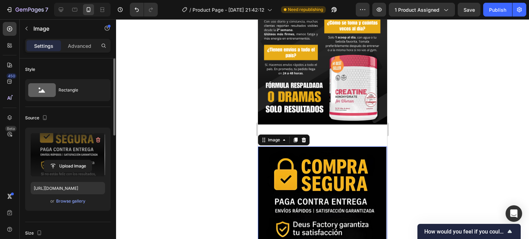
drag, startPoint x: 373, startPoint y: 183, endPoint x: 383, endPoint y: 183, distance: 9.3
click at [406, 166] on div at bounding box center [322, 129] width 413 height 220
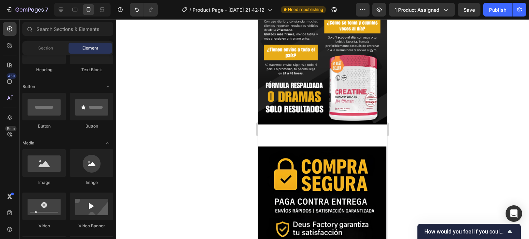
click at [406, 166] on div at bounding box center [322, 129] width 413 height 220
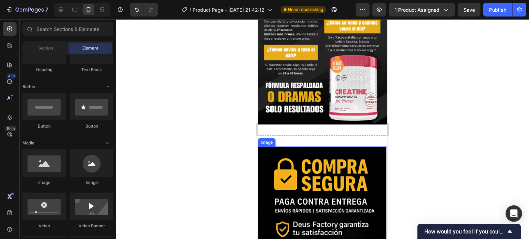
click at [355, 179] on img at bounding box center [322, 211] width 129 height 129
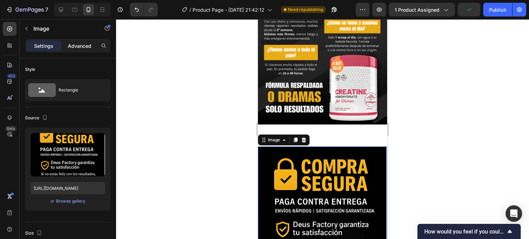
click at [76, 47] on p "Advanced" at bounding box center [79, 45] width 23 height 7
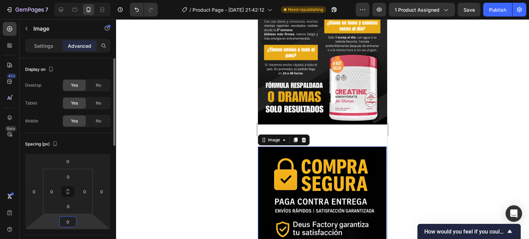
click at [67, 224] on input "0" at bounding box center [68, 222] width 14 height 10
click at [78, 235] on span "Auto" at bounding box center [74, 236] width 9 height 5
click at [100, 192] on input "0" at bounding box center [101, 192] width 10 height 10
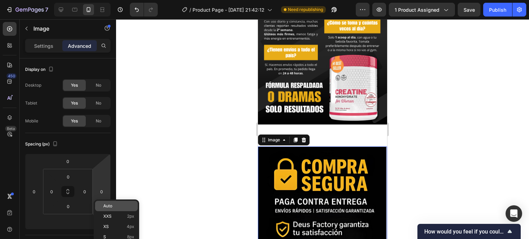
click at [109, 208] on span "Auto" at bounding box center [107, 206] width 9 height 5
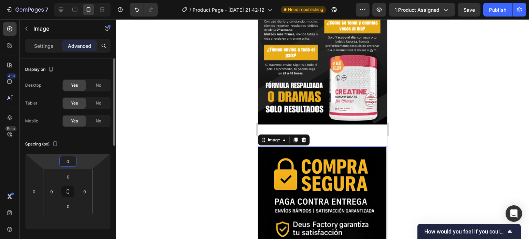
click at [73, 162] on input "0" at bounding box center [68, 161] width 14 height 10
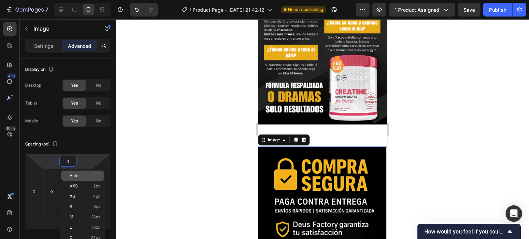
click at [81, 173] on div "Auto" at bounding box center [82, 176] width 43 height 10
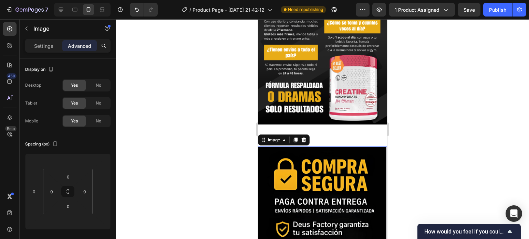
click at [142, 103] on div at bounding box center [322, 129] width 413 height 220
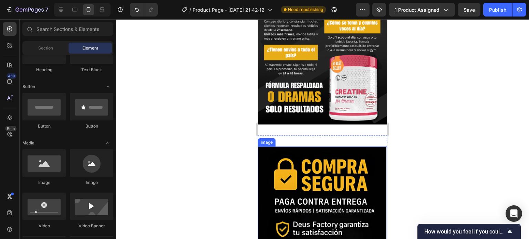
click at [370, 154] on img at bounding box center [322, 211] width 129 height 129
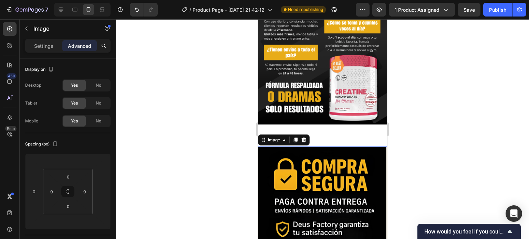
click at [402, 143] on div at bounding box center [322, 129] width 413 height 220
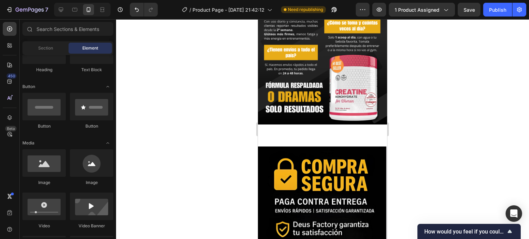
click at [402, 143] on div at bounding box center [322, 129] width 413 height 220
click at [500, 12] on div "Publish" at bounding box center [497, 9] width 17 height 7
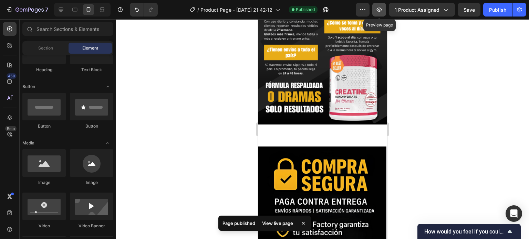
click at [380, 8] on icon "button" at bounding box center [378, 9] width 7 height 7
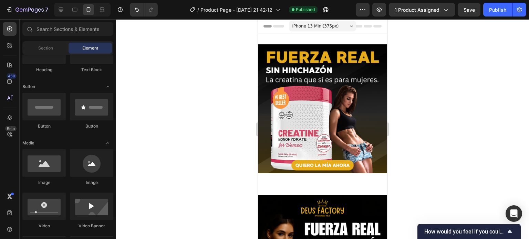
click at [231, 106] on div at bounding box center [322, 129] width 413 height 220
click at [382, 10] on icon "button" at bounding box center [378, 9] width 7 height 7
click at [203, 78] on div at bounding box center [322, 129] width 413 height 220
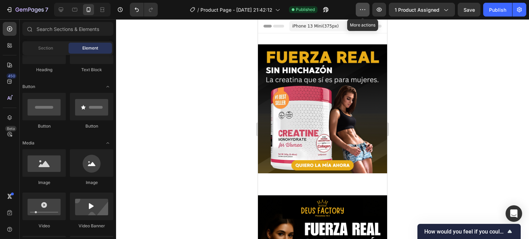
click at [359, 14] on button "button" at bounding box center [363, 10] width 14 height 14
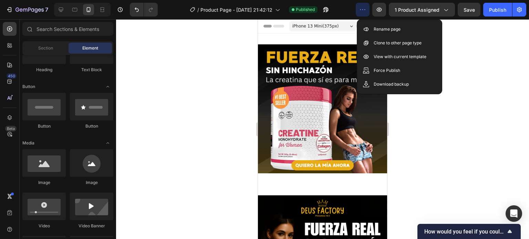
click at [450, 42] on div at bounding box center [322, 129] width 413 height 220
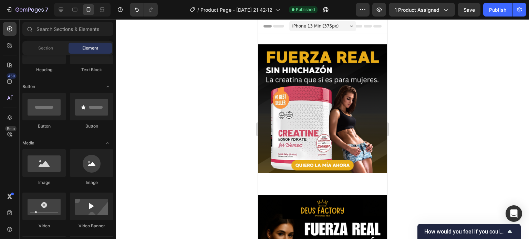
click at [450, 42] on div at bounding box center [322, 129] width 413 height 220
